Goal: Transaction & Acquisition: Purchase product/service

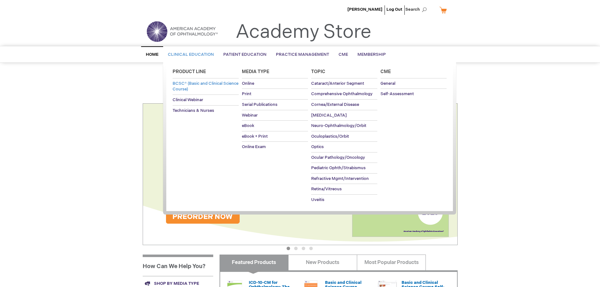
click at [197, 87] on span "BCSC® (Basic and Clinical Science Course)" at bounding box center [206, 86] width 66 height 11
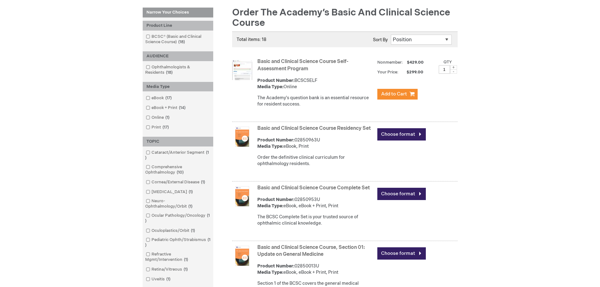
scroll to position [95, 0]
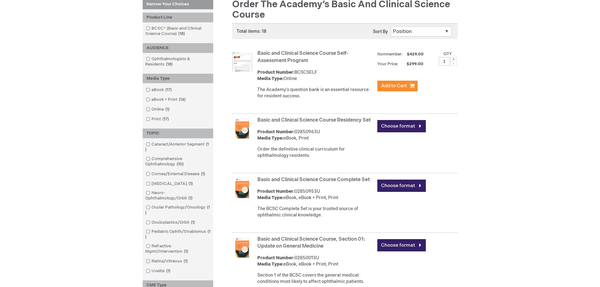
click at [303, 183] on link "Basic and Clinical Science Course Complete Set" at bounding box center [314, 180] width 113 height 6
